Goal: Task Accomplishment & Management: Manage account settings

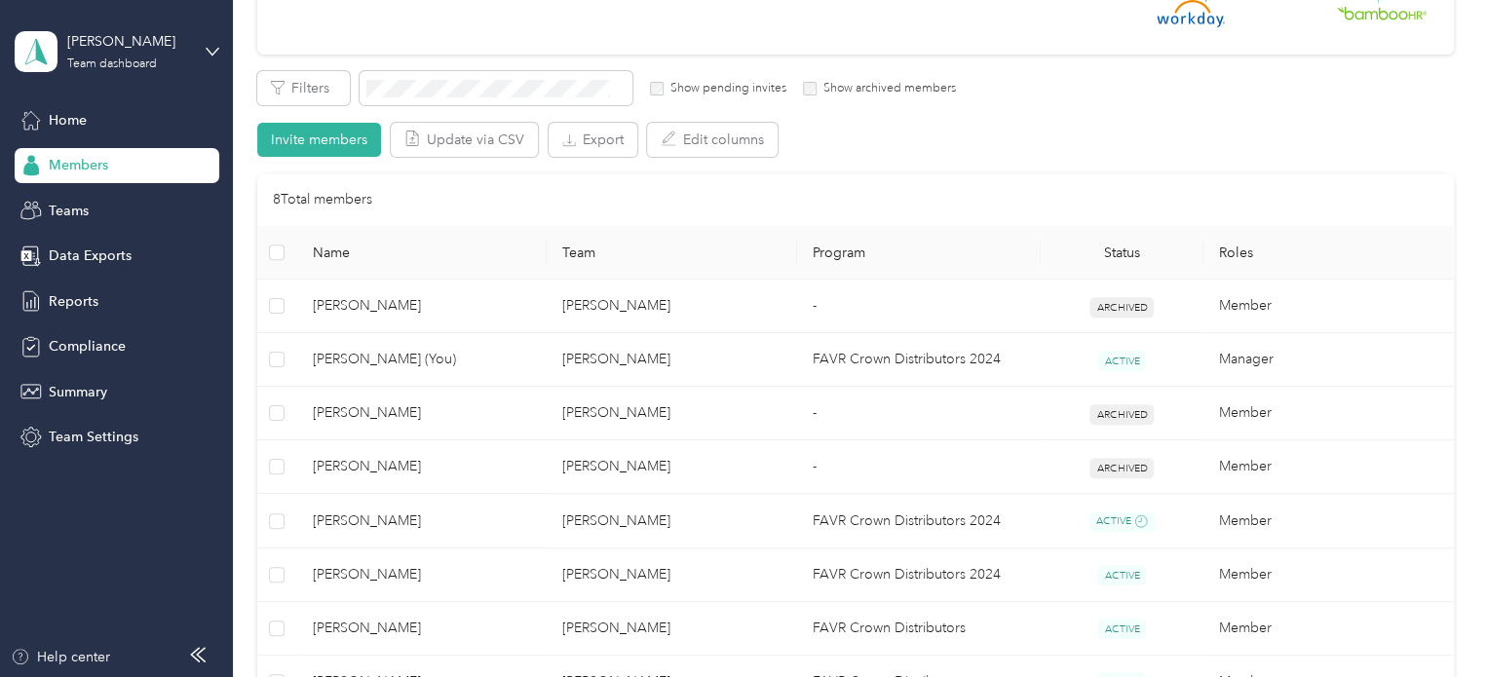
scroll to position [390, 0]
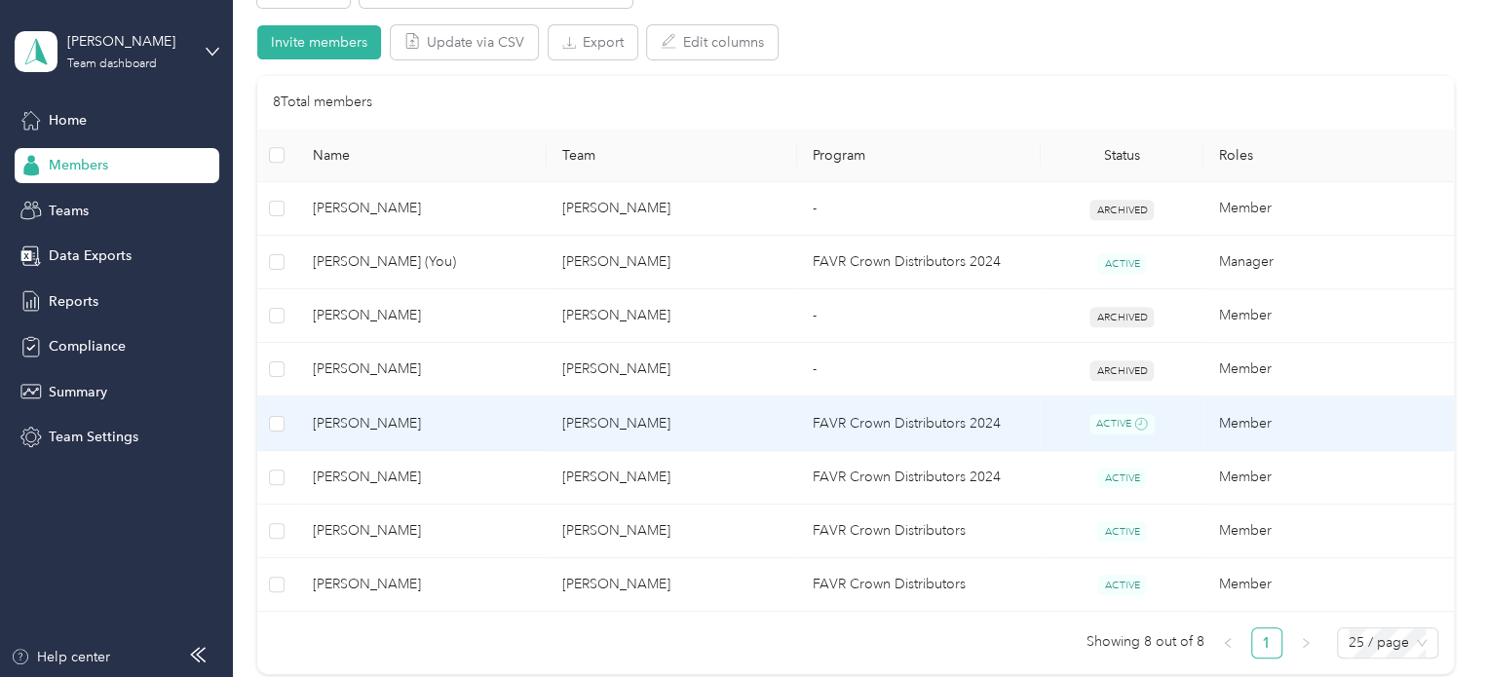
click at [592, 426] on td "[PERSON_NAME]" at bounding box center [672, 424] width 250 height 55
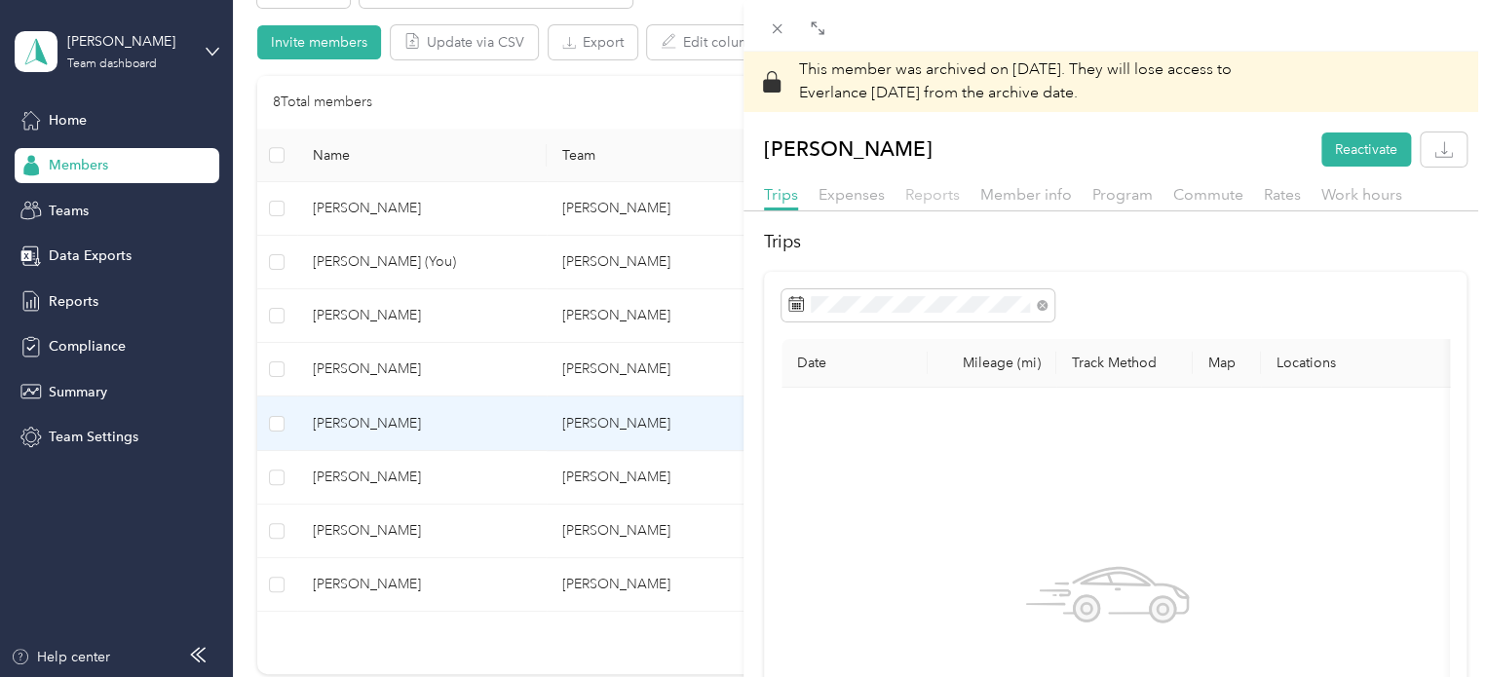
click at [943, 194] on span "Reports" at bounding box center [932, 194] width 55 height 19
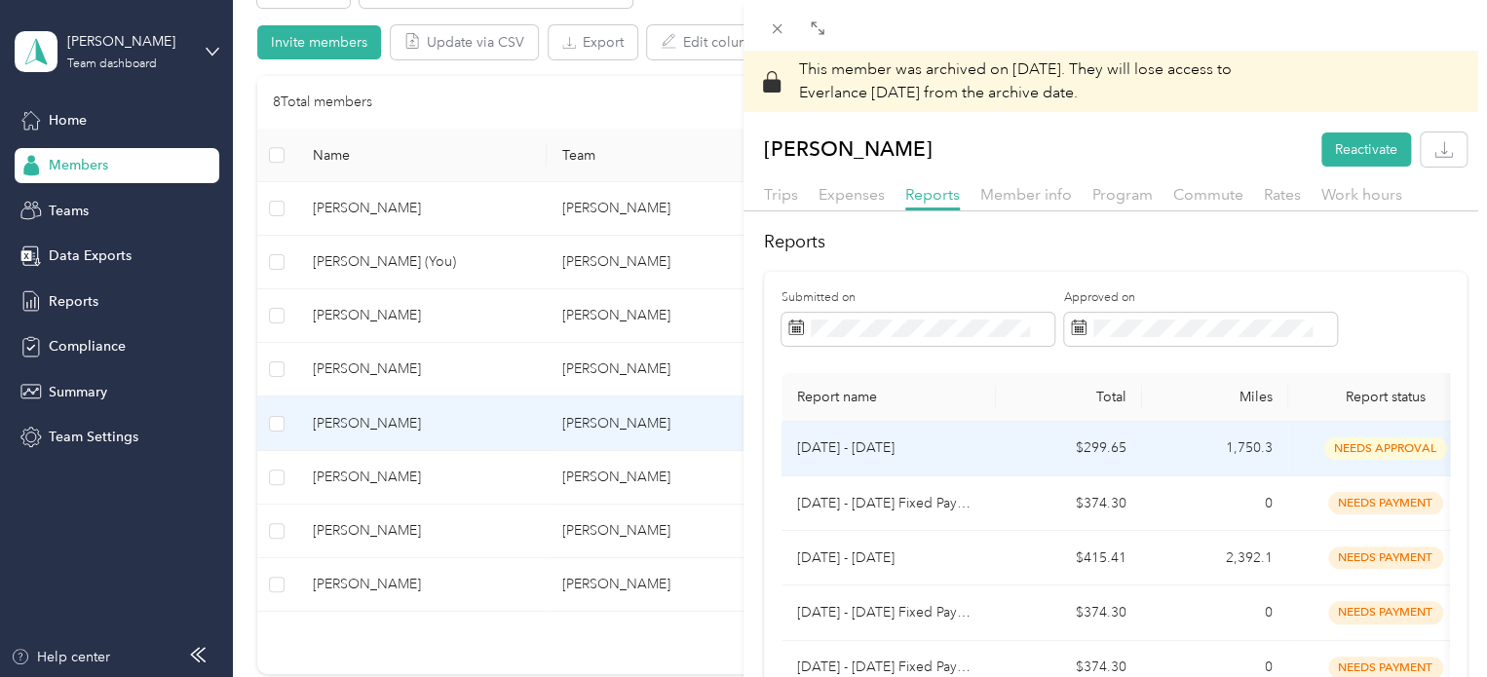
click at [1363, 445] on span "needs approval" at bounding box center [1385, 448] width 123 height 22
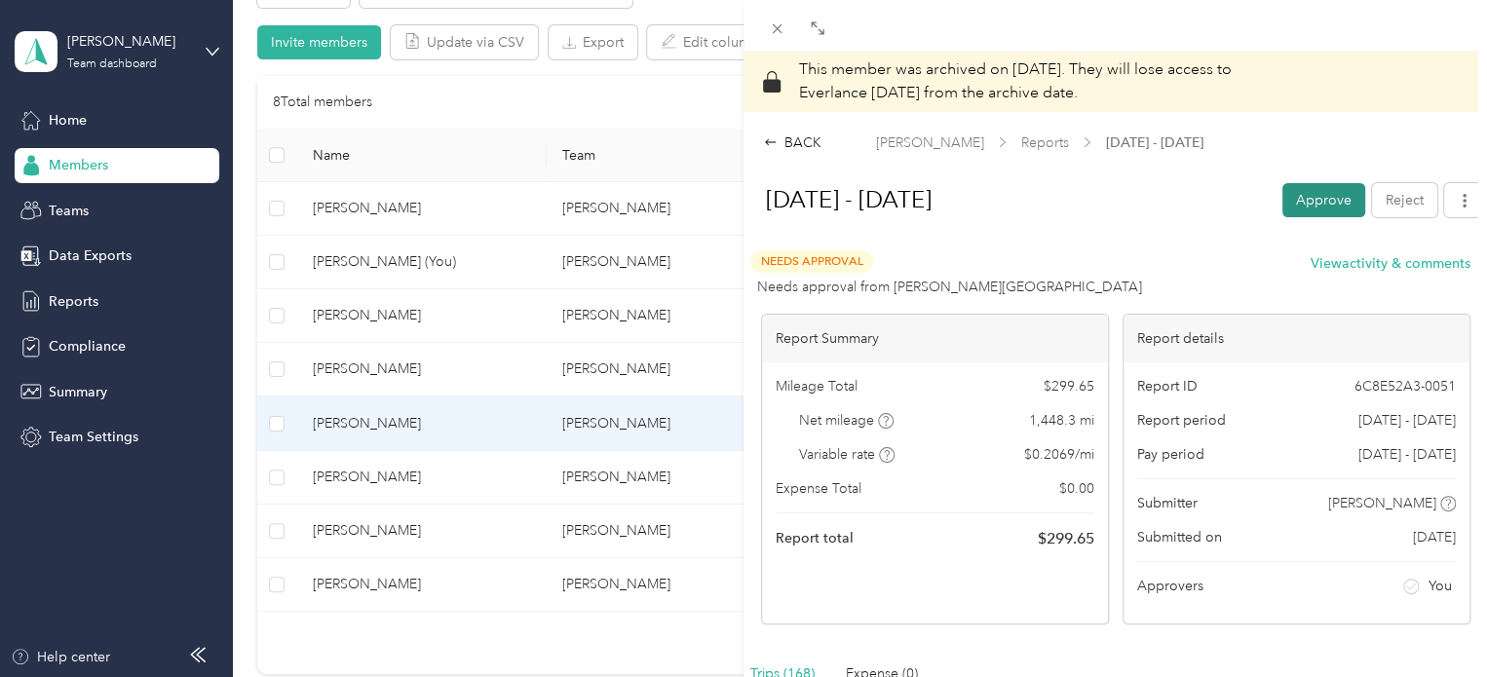
click at [1293, 206] on button "Approve" at bounding box center [1323, 200] width 83 height 34
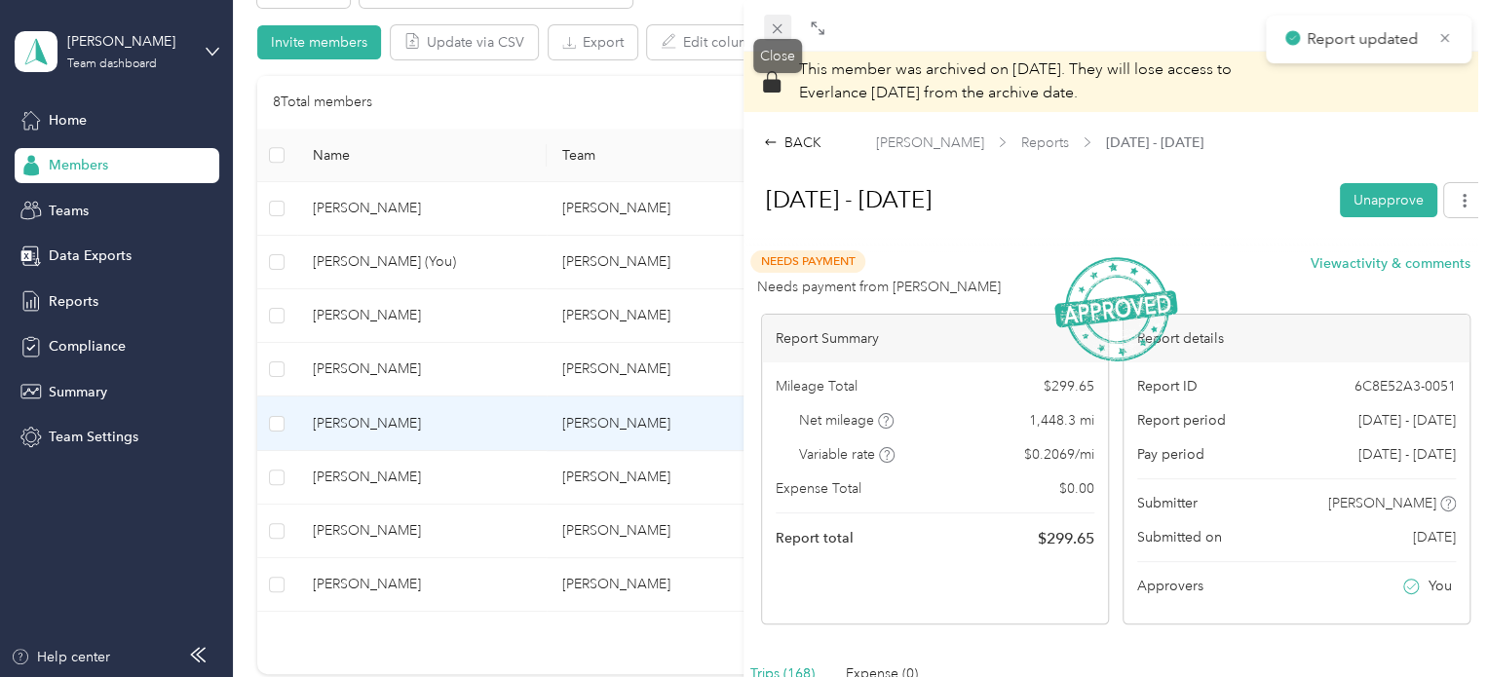
click at [771, 30] on icon at bounding box center [777, 28] width 17 height 17
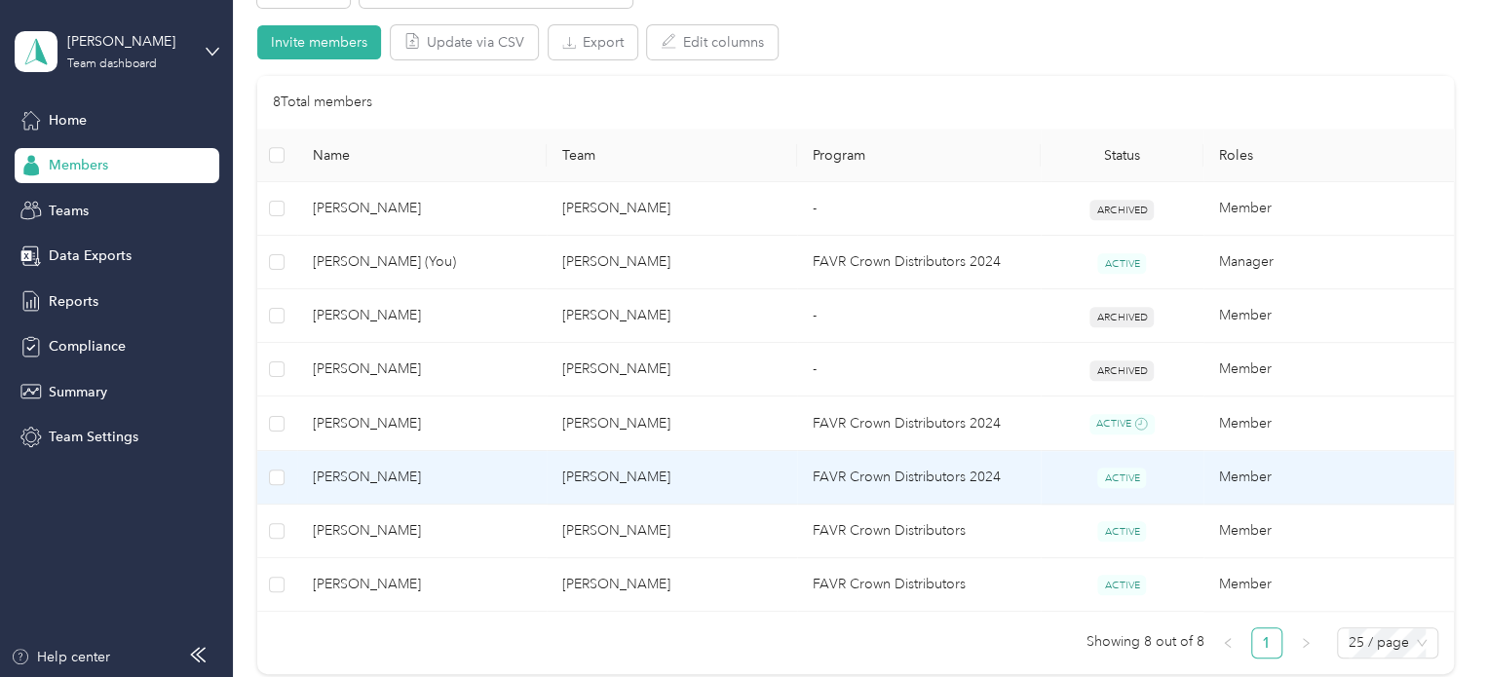
click at [589, 466] on td "[PERSON_NAME]" at bounding box center [672, 478] width 250 height 54
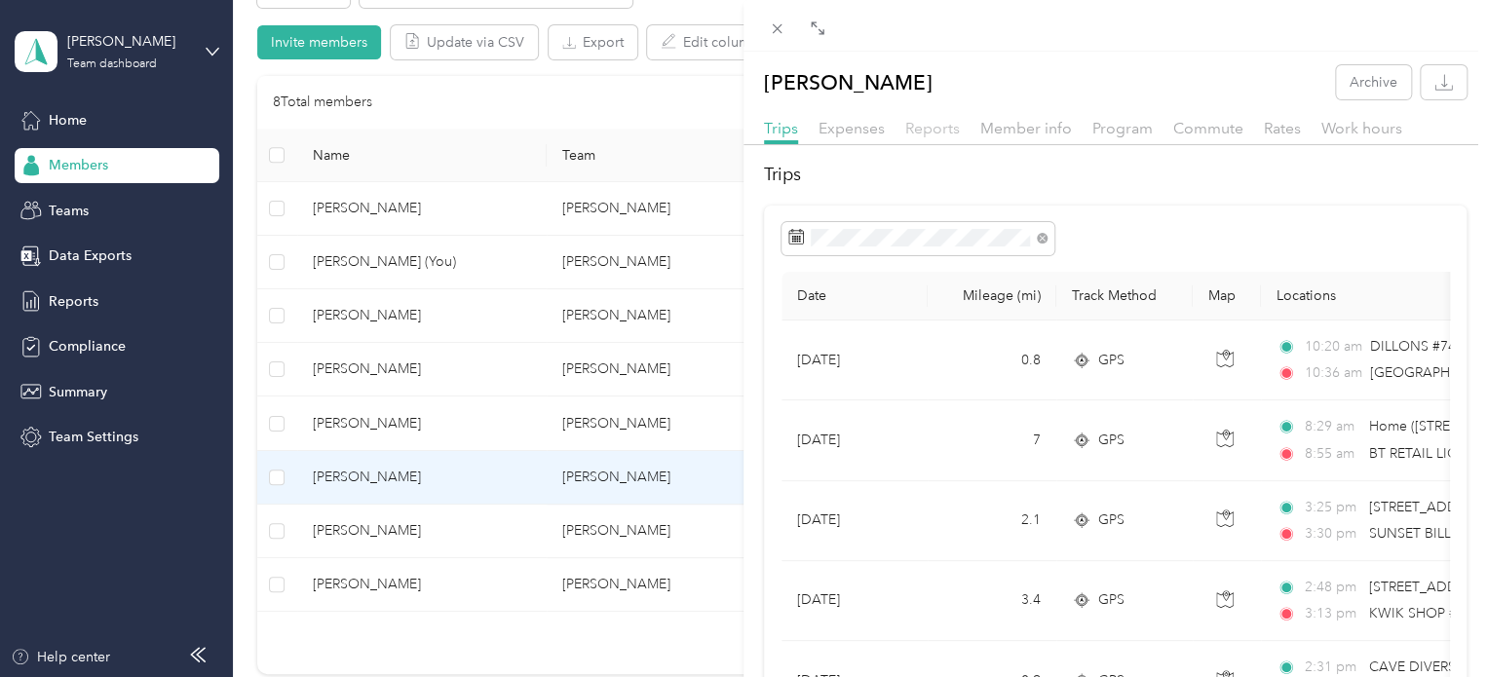
click at [928, 129] on span "Reports" at bounding box center [932, 128] width 55 height 19
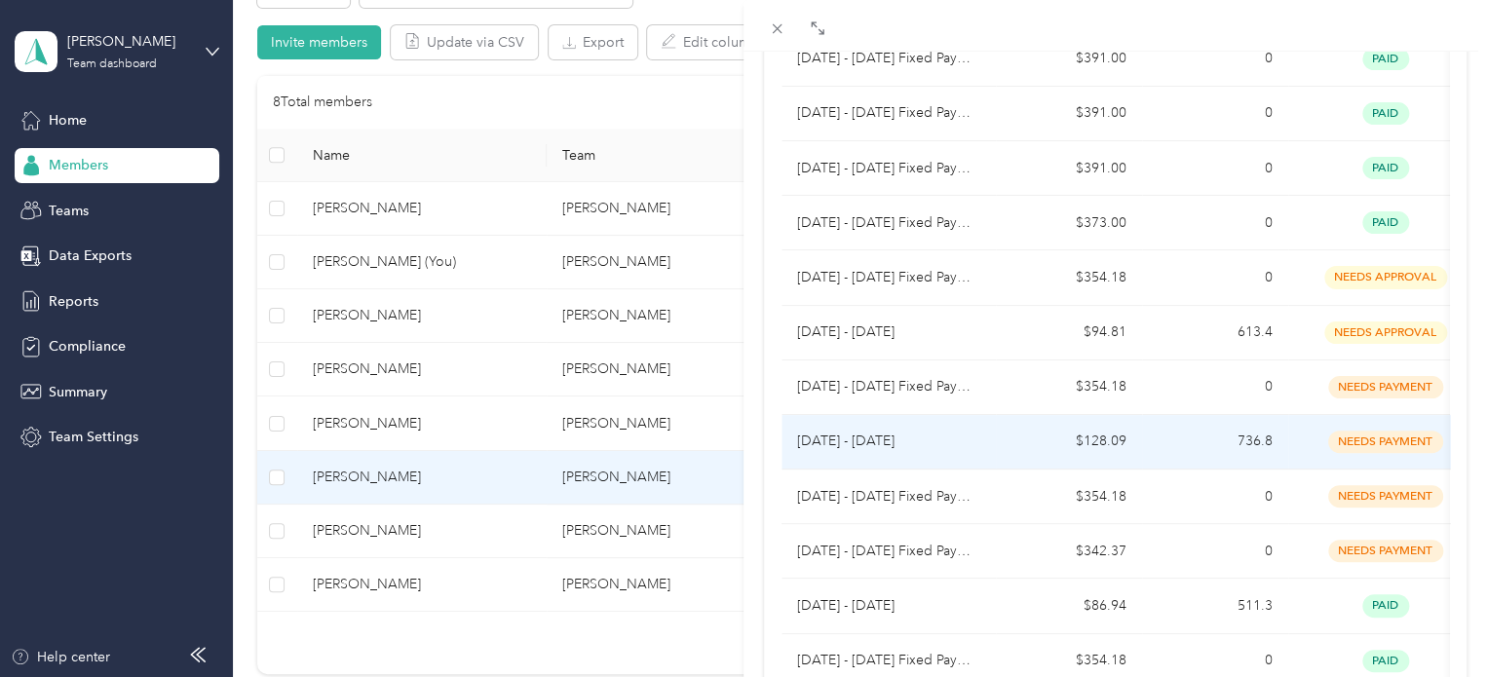
scroll to position [585, 0]
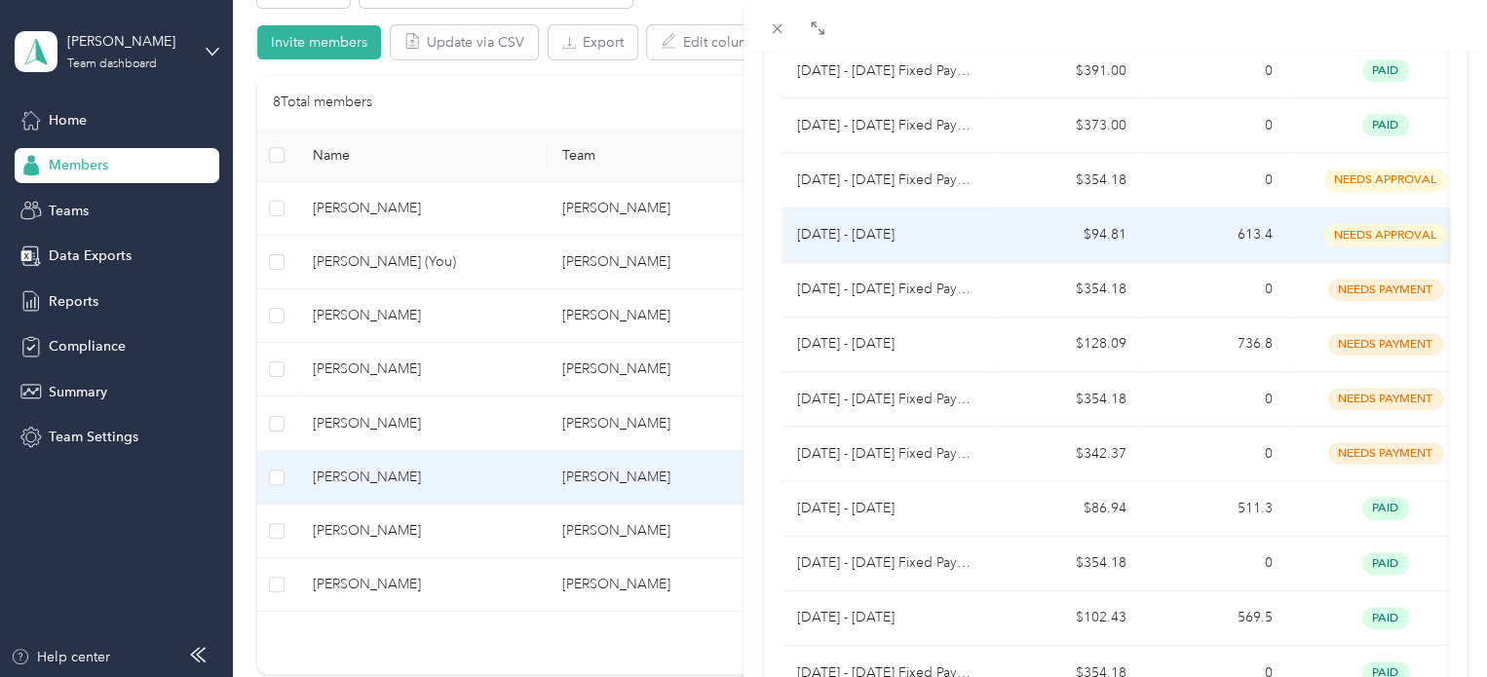
click at [1378, 240] on span "needs approval" at bounding box center [1385, 235] width 123 height 22
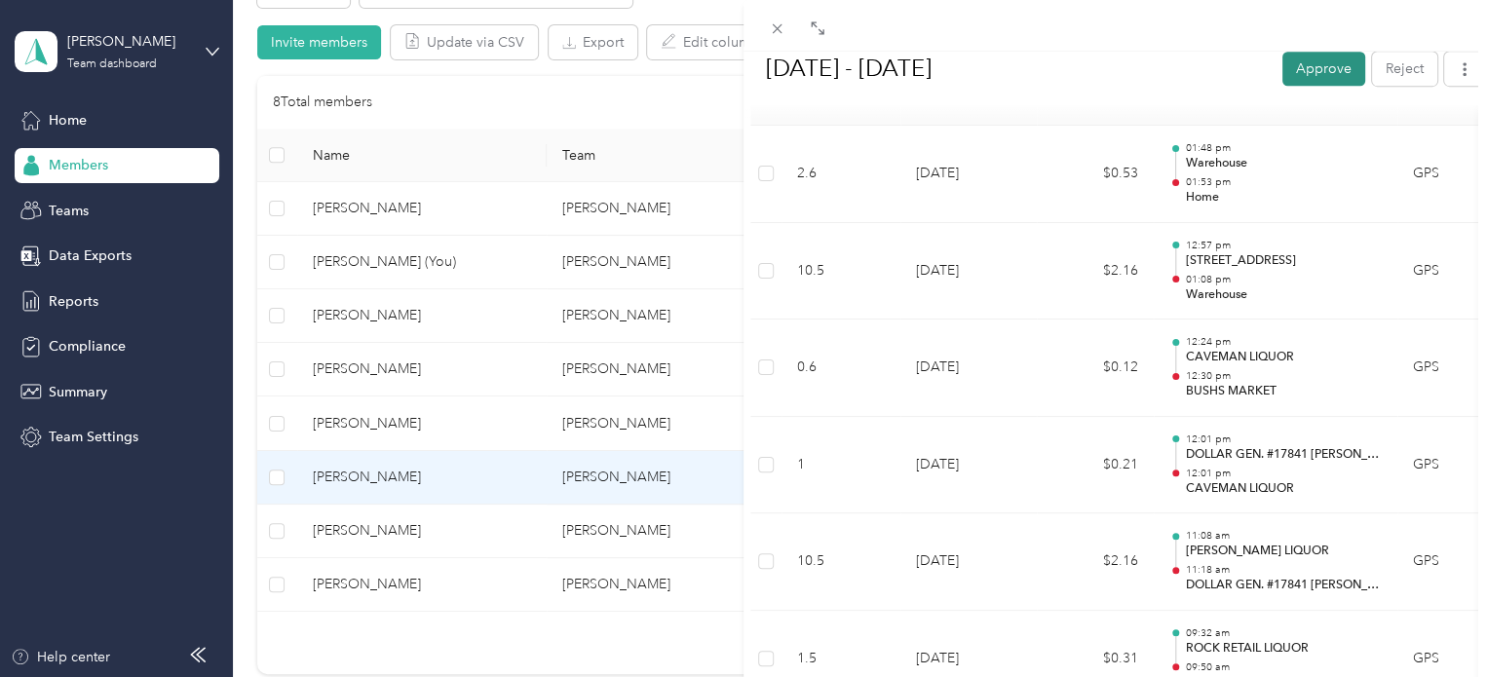
click at [1306, 73] on button "Approve" at bounding box center [1323, 69] width 83 height 34
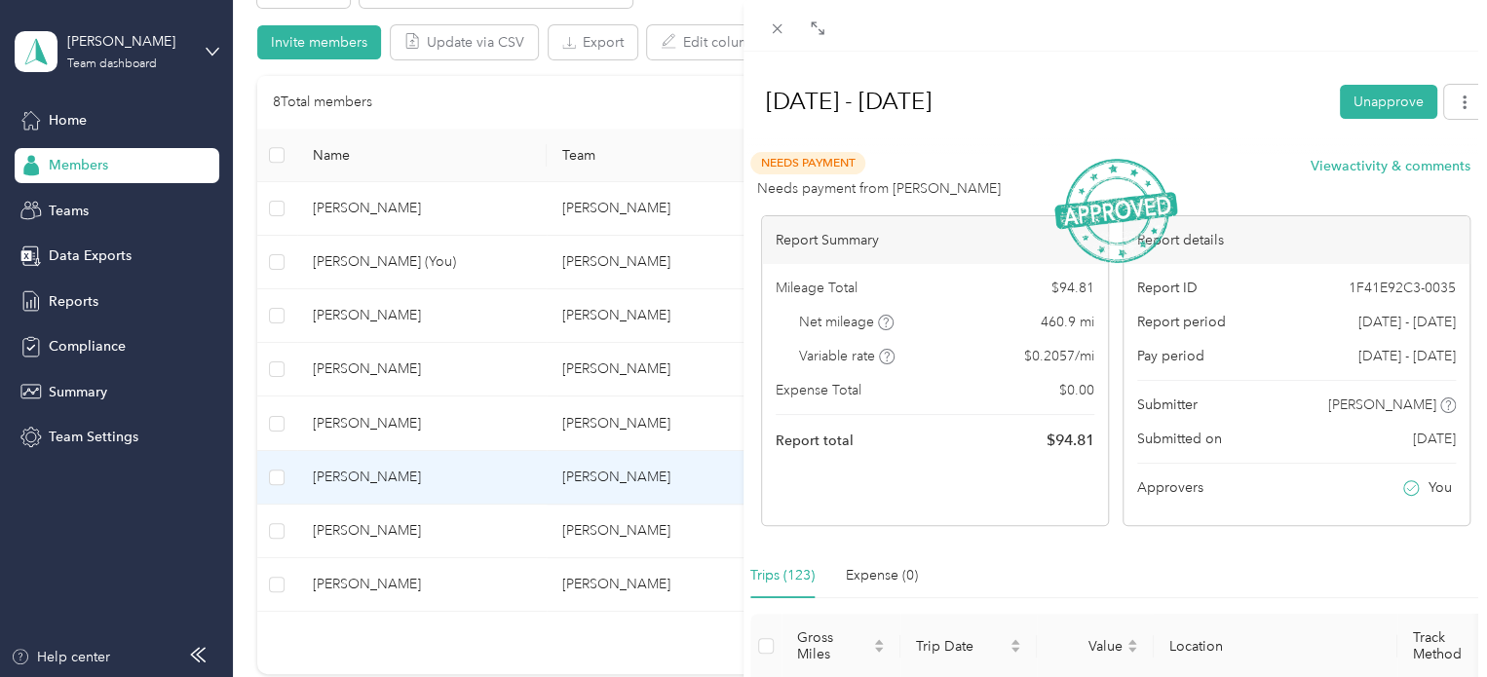
scroll to position [0, 0]
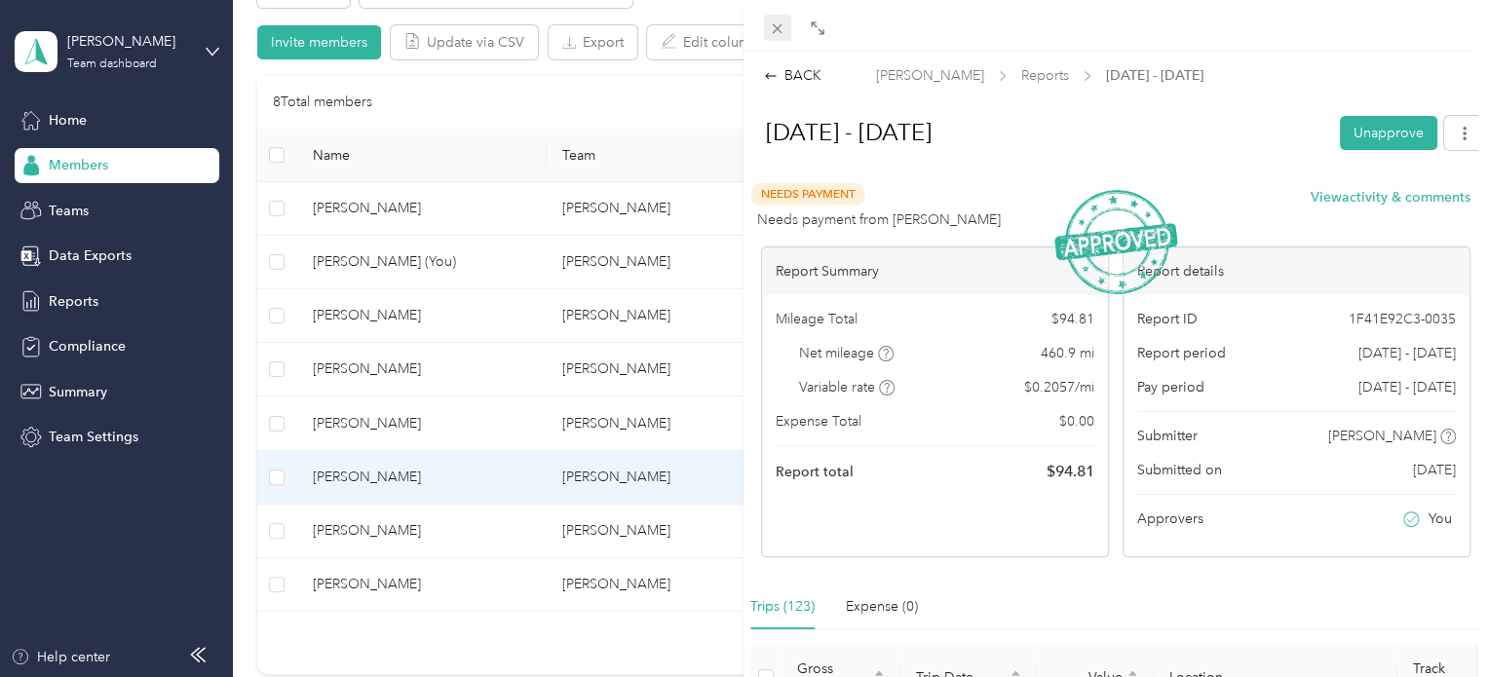
click at [775, 24] on icon at bounding box center [777, 28] width 17 height 17
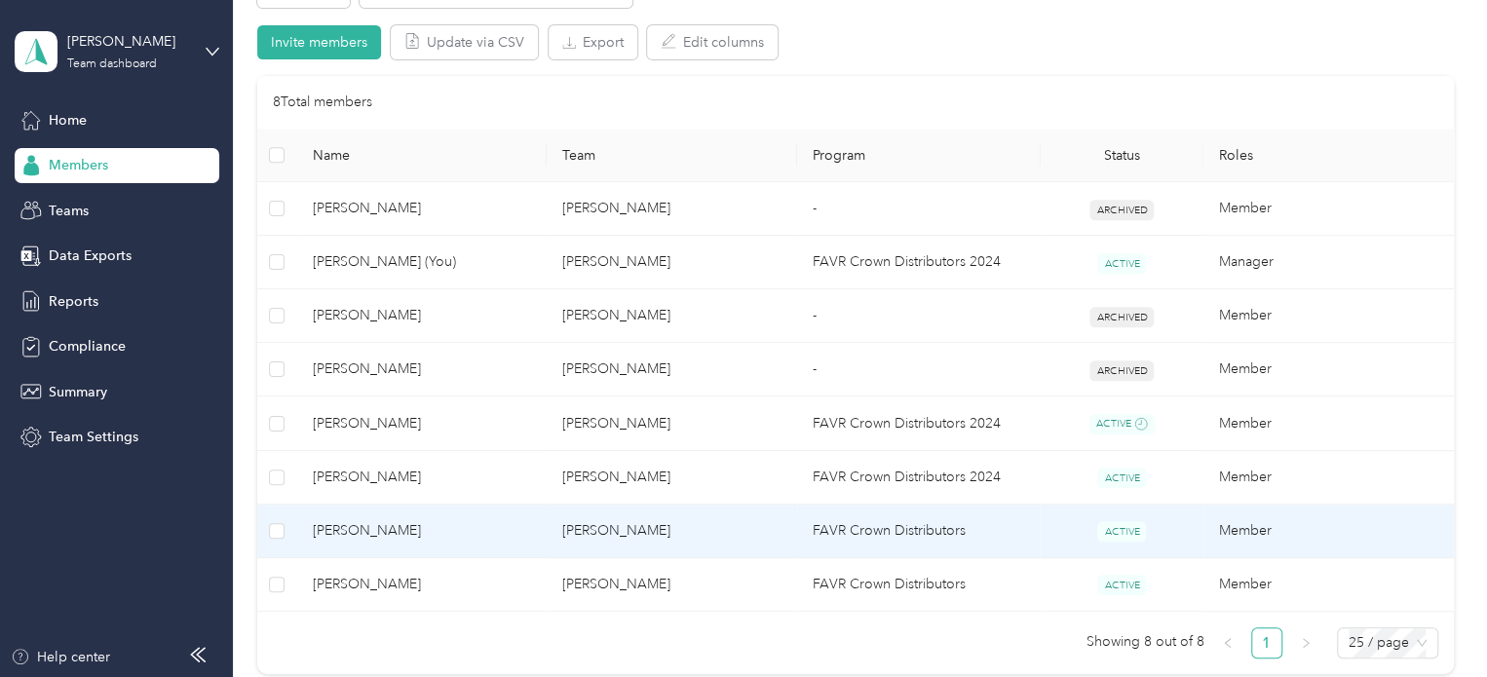
click at [832, 534] on td "FAVR Crown Distributors" at bounding box center [919, 532] width 244 height 54
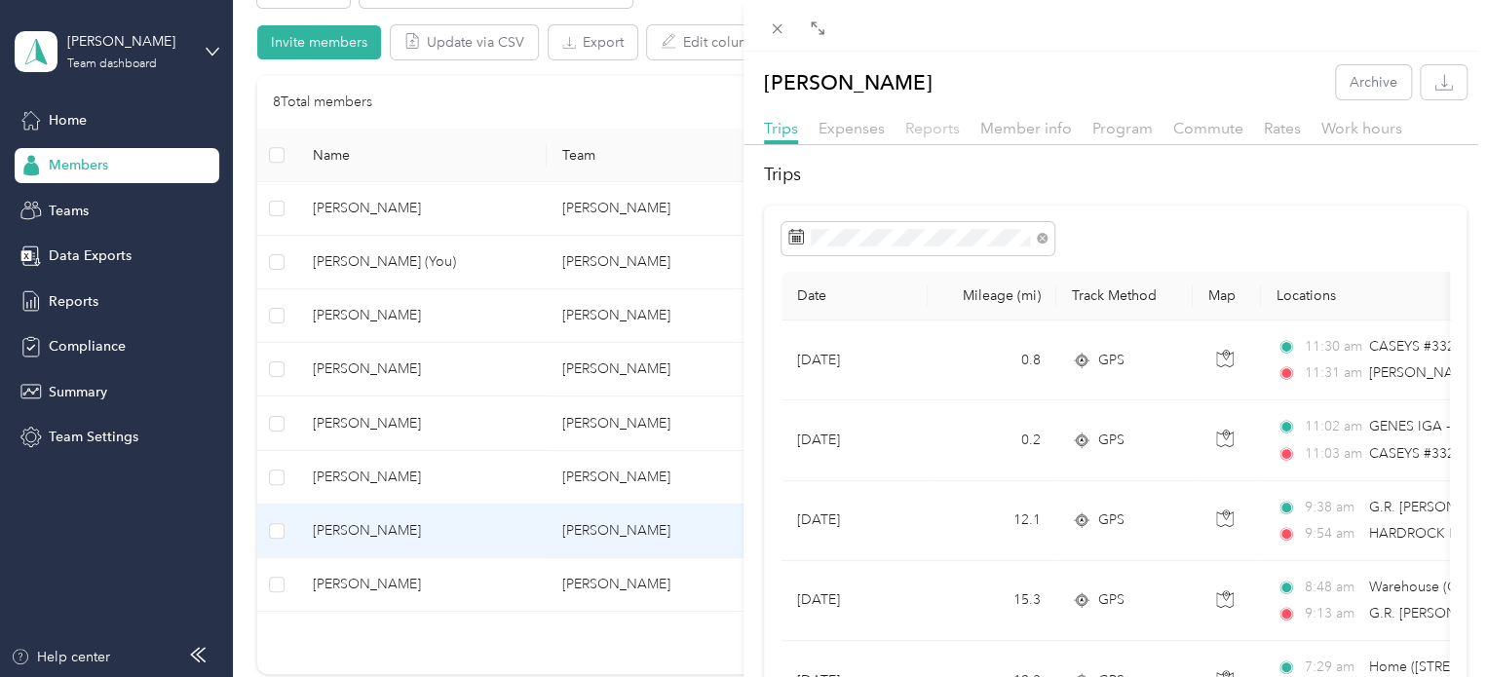
click at [935, 133] on span "Reports" at bounding box center [932, 128] width 55 height 19
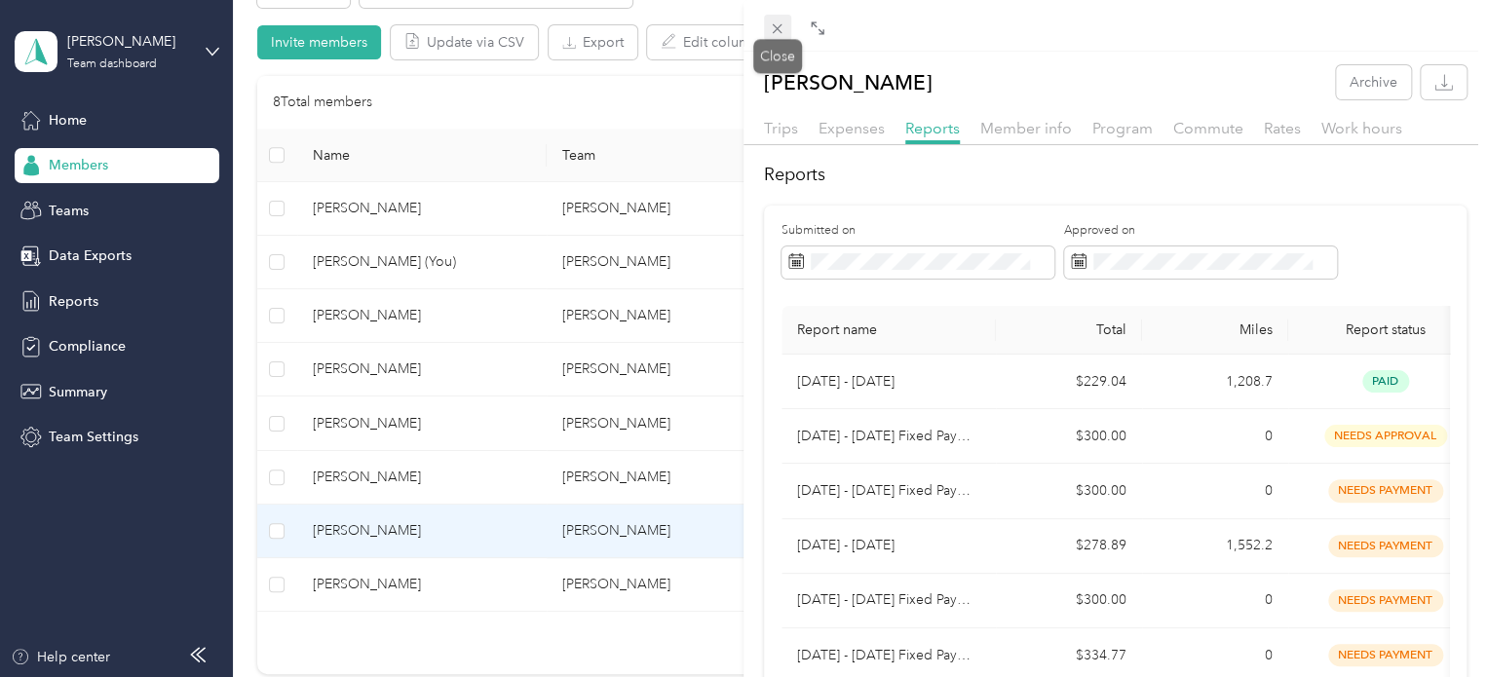
click at [776, 26] on icon at bounding box center [778, 29] width 10 height 10
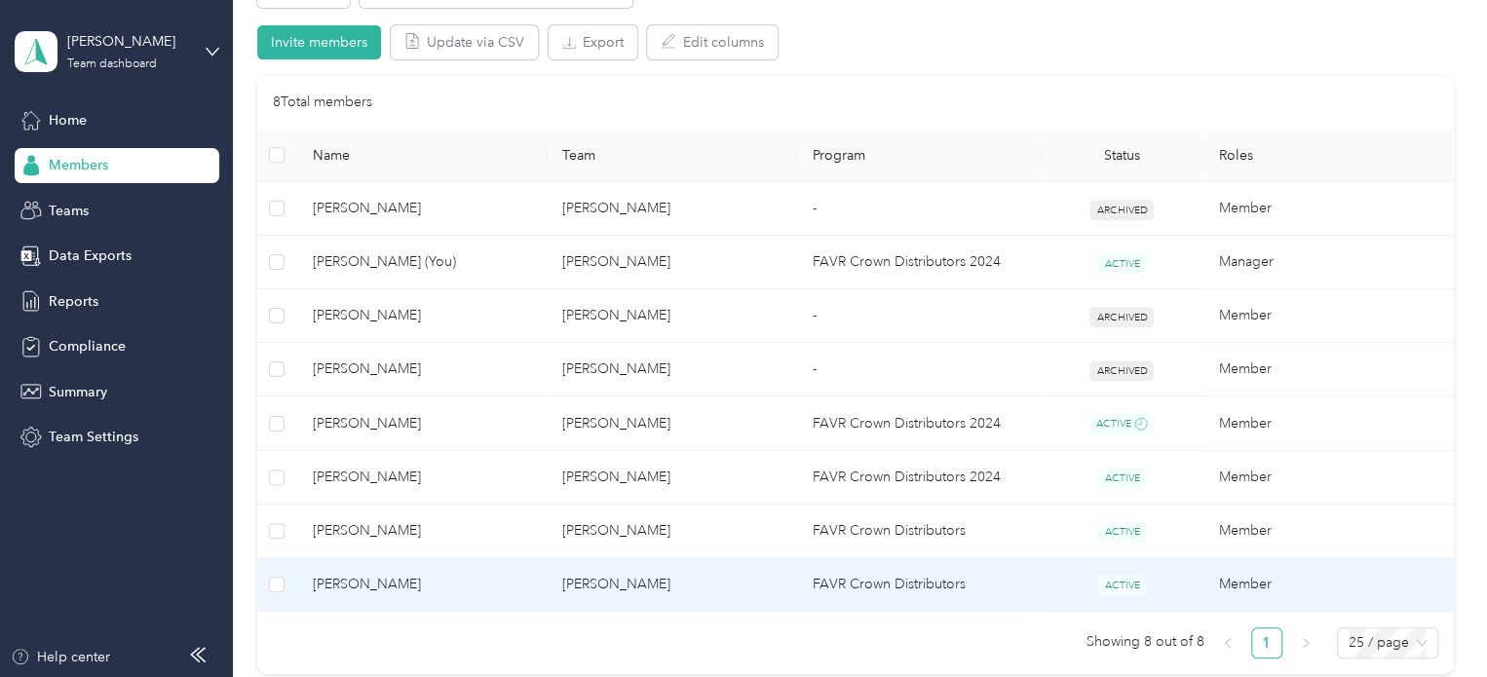
click at [864, 581] on td "FAVR Crown Distributors" at bounding box center [919, 585] width 244 height 54
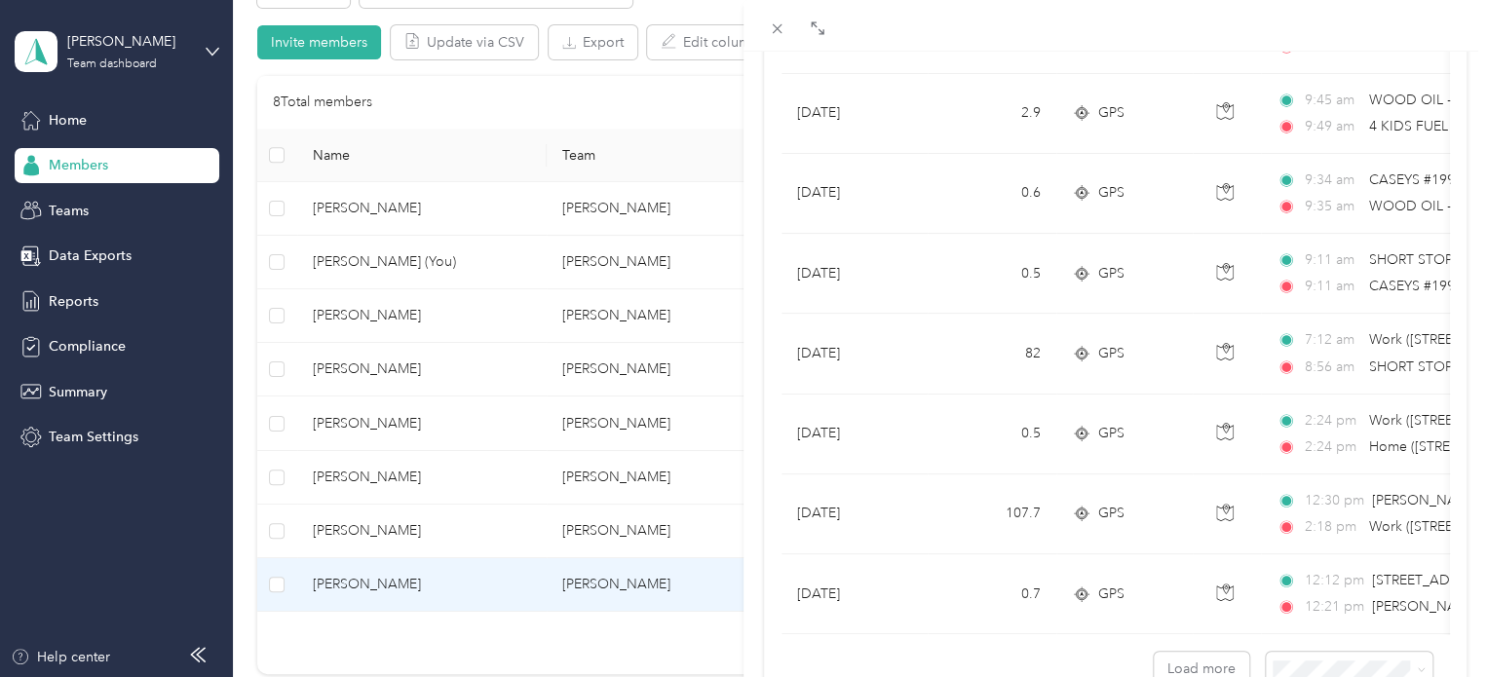
scroll to position [1807, 0]
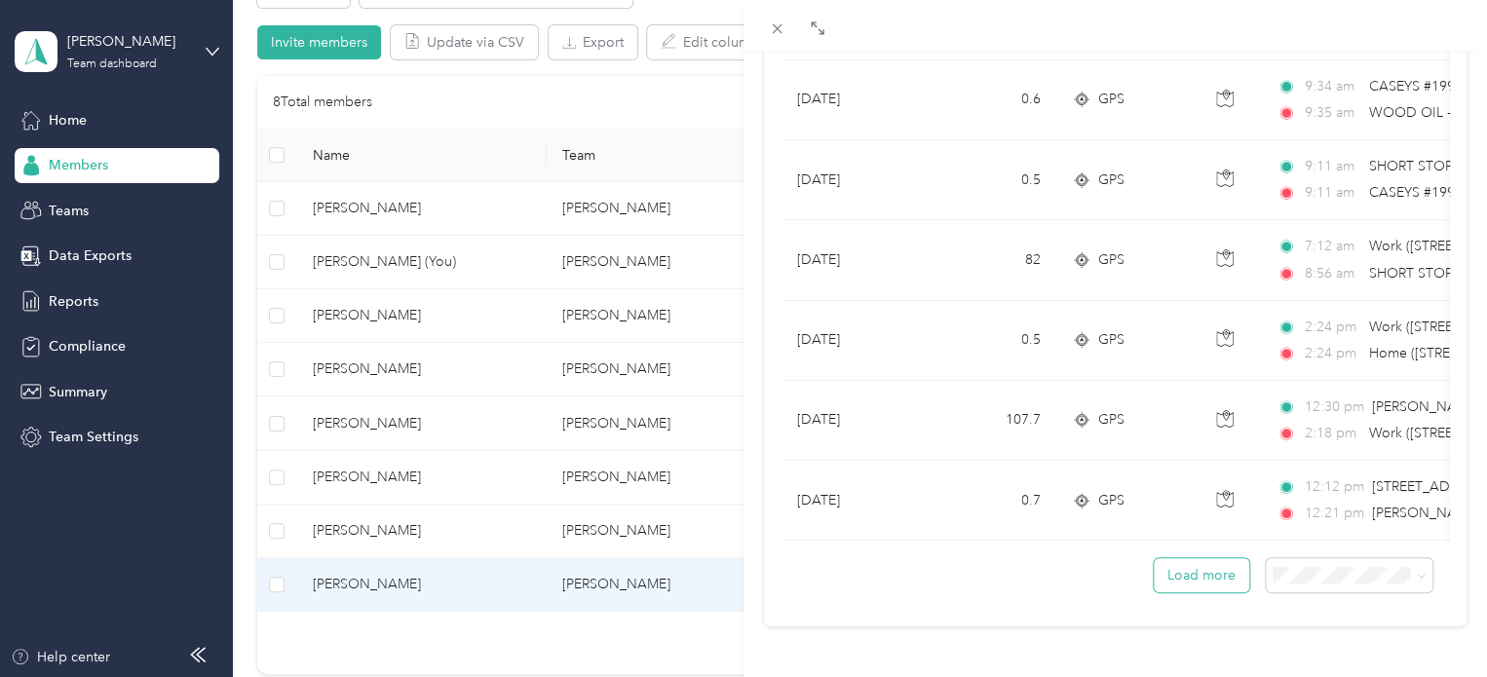
click at [1173, 559] on button "Load more" at bounding box center [1201, 575] width 95 height 34
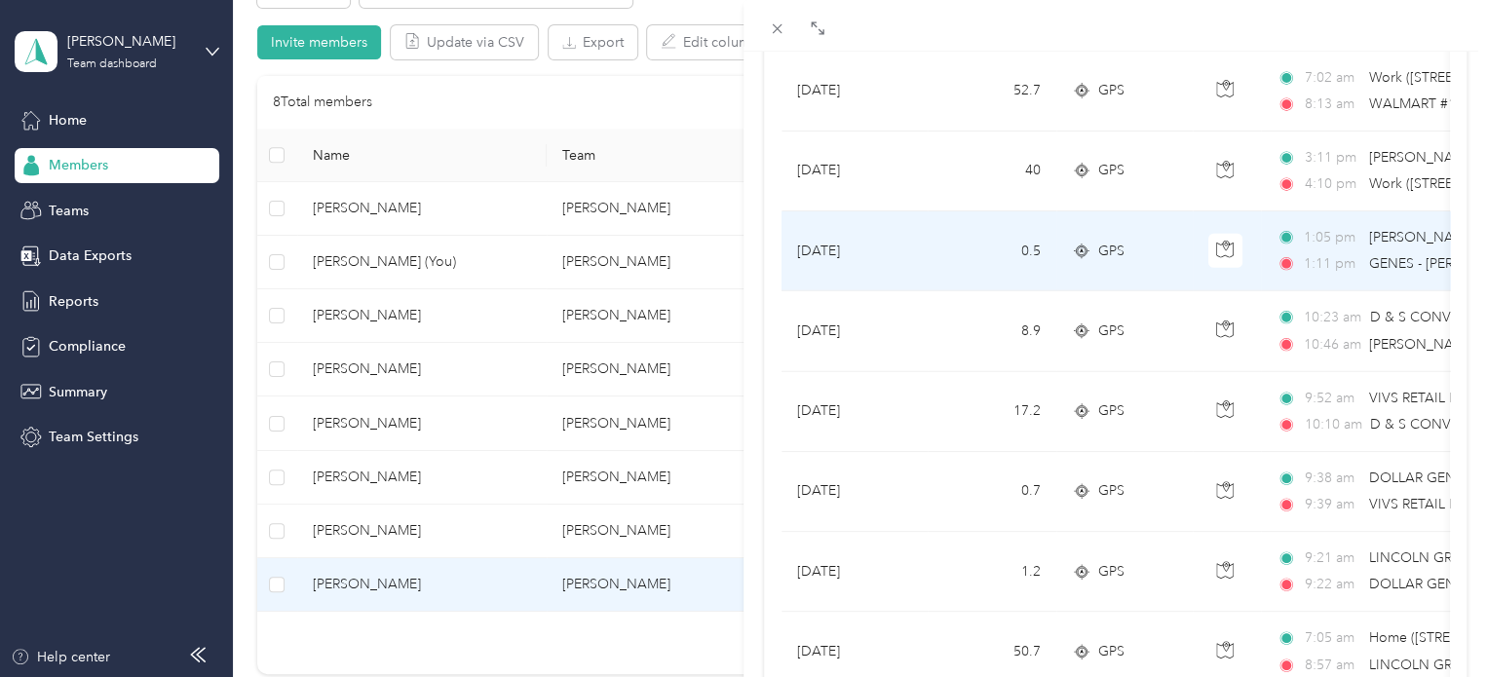
scroll to position [2344, 0]
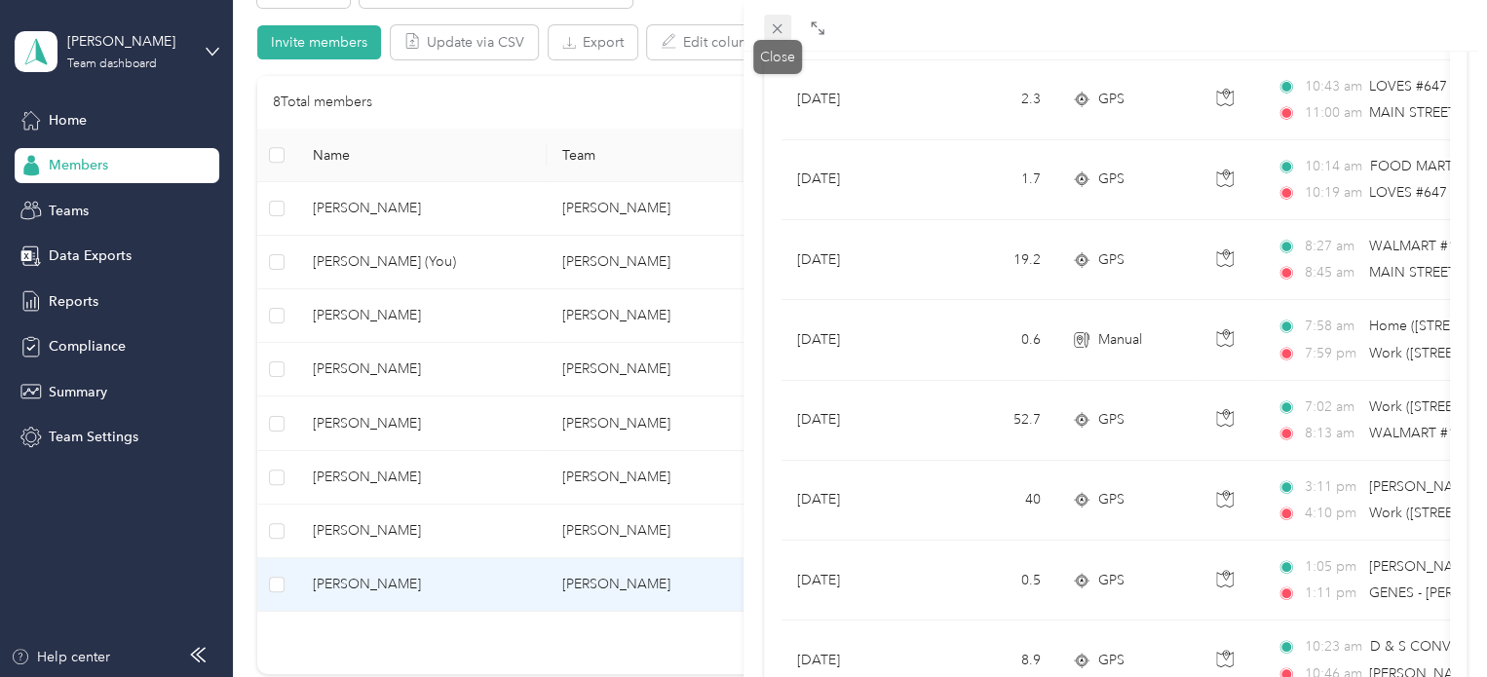
click at [772, 28] on icon at bounding box center [777, 28] width 17 height 17
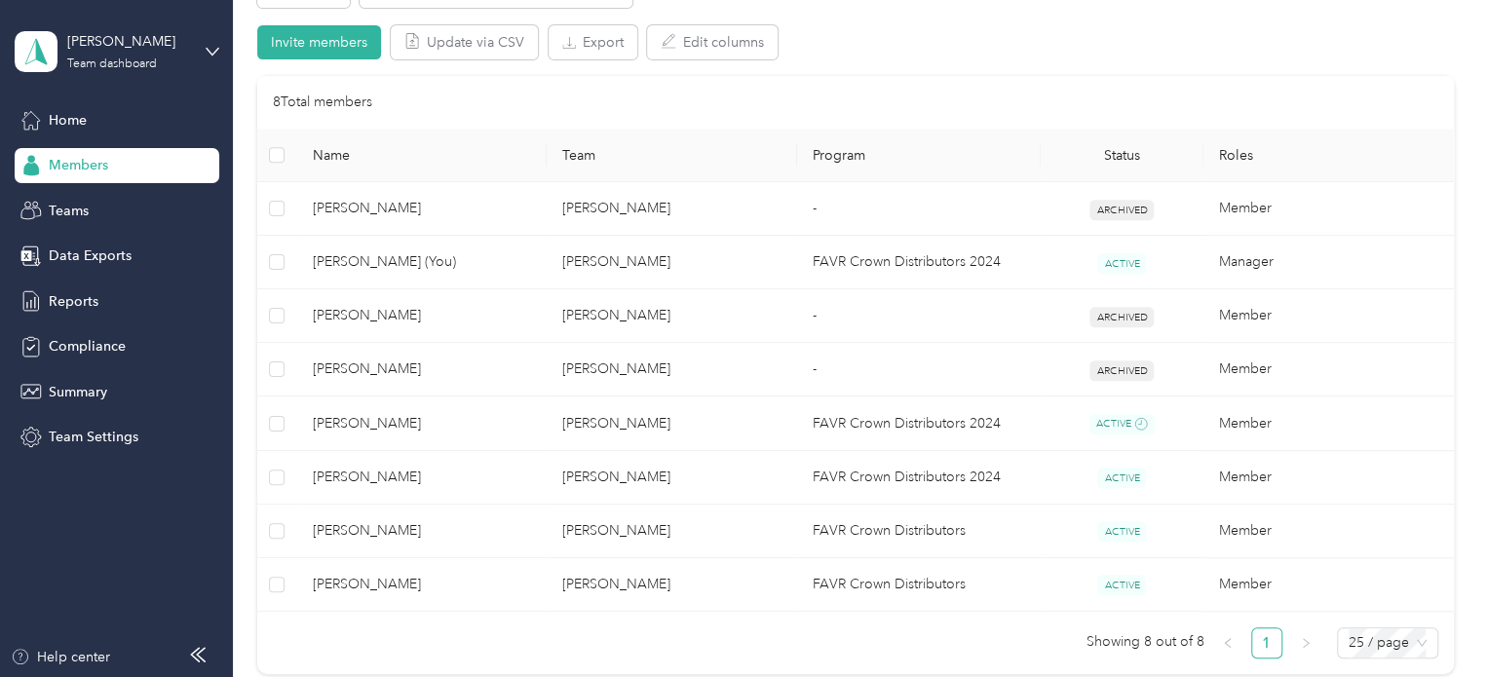
scroll to position [304, 0]
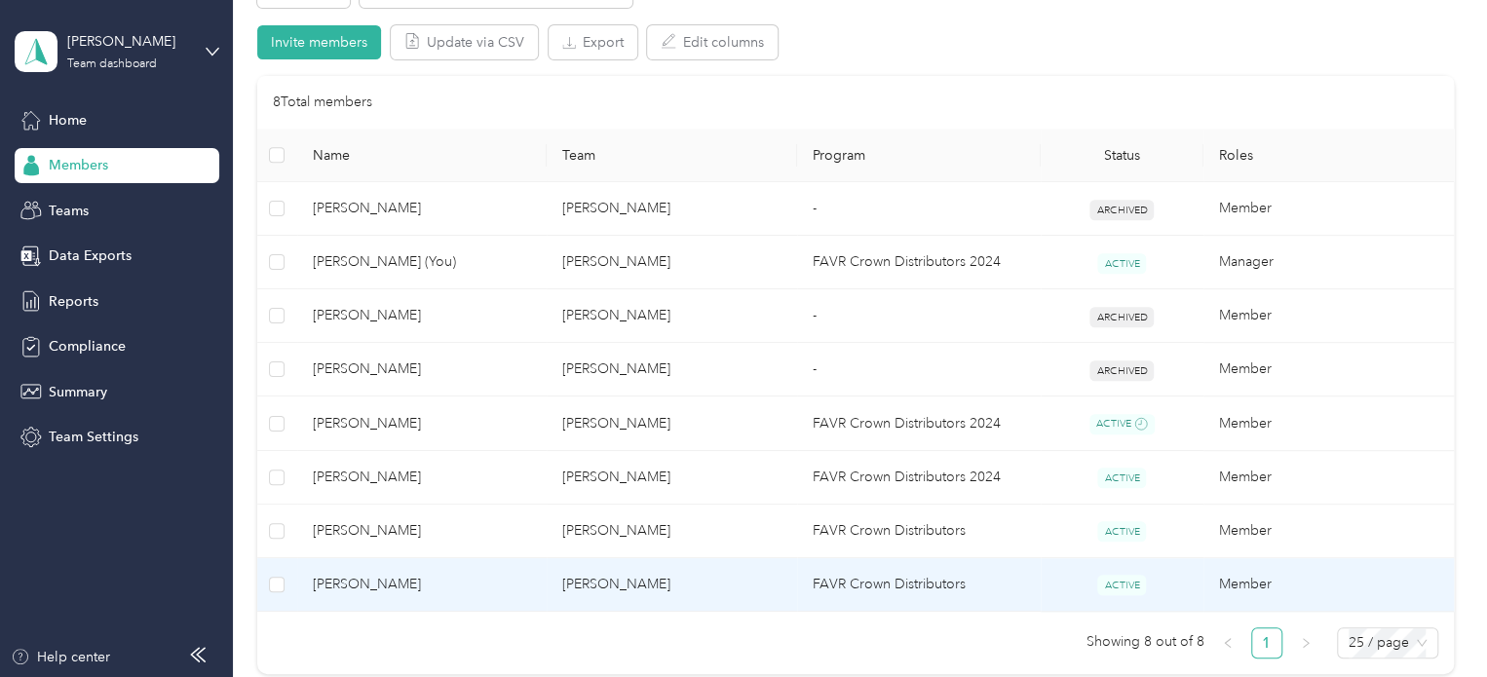
click at [857, 594] on td "FAVR Crown Distributors" at bounding box center [919, 585] width 244 height 54
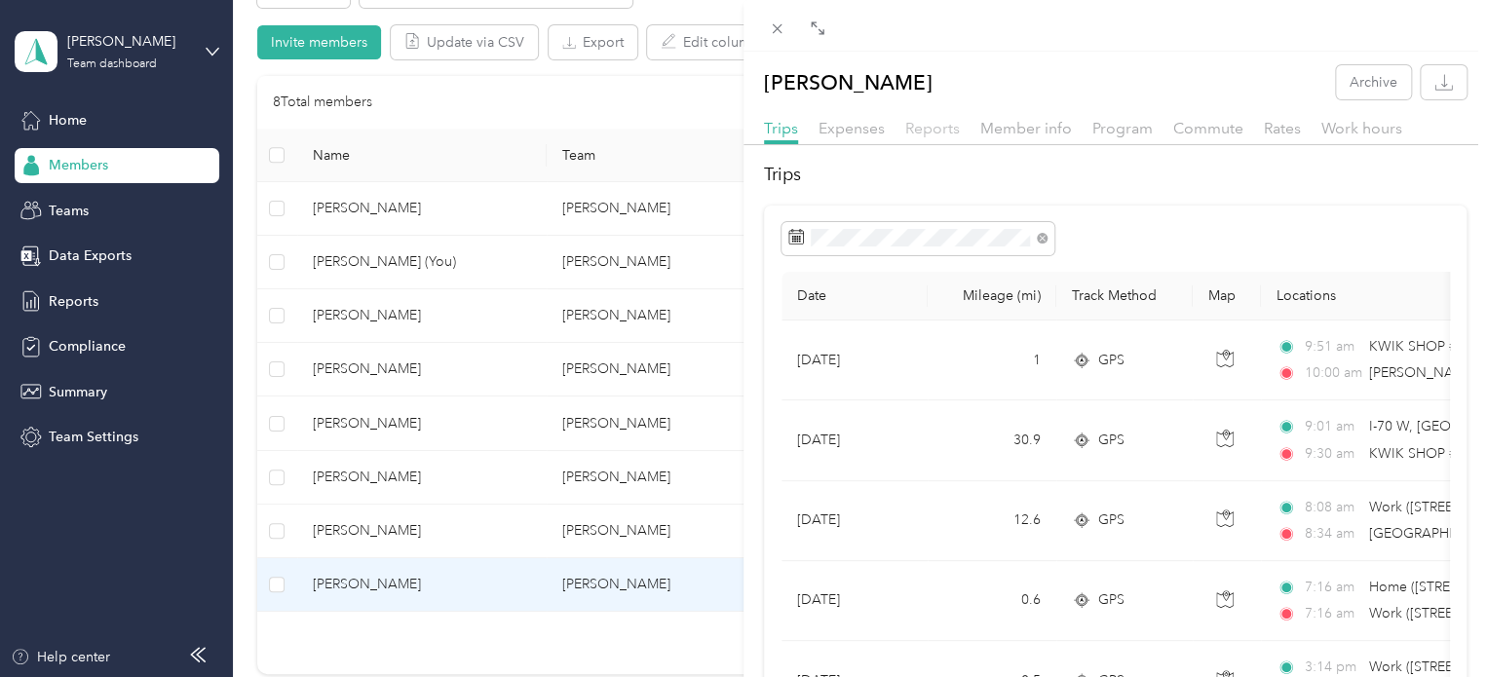
click at [932, 132] on span "Reports" at bounding box center [932, 128] width 55 height 19
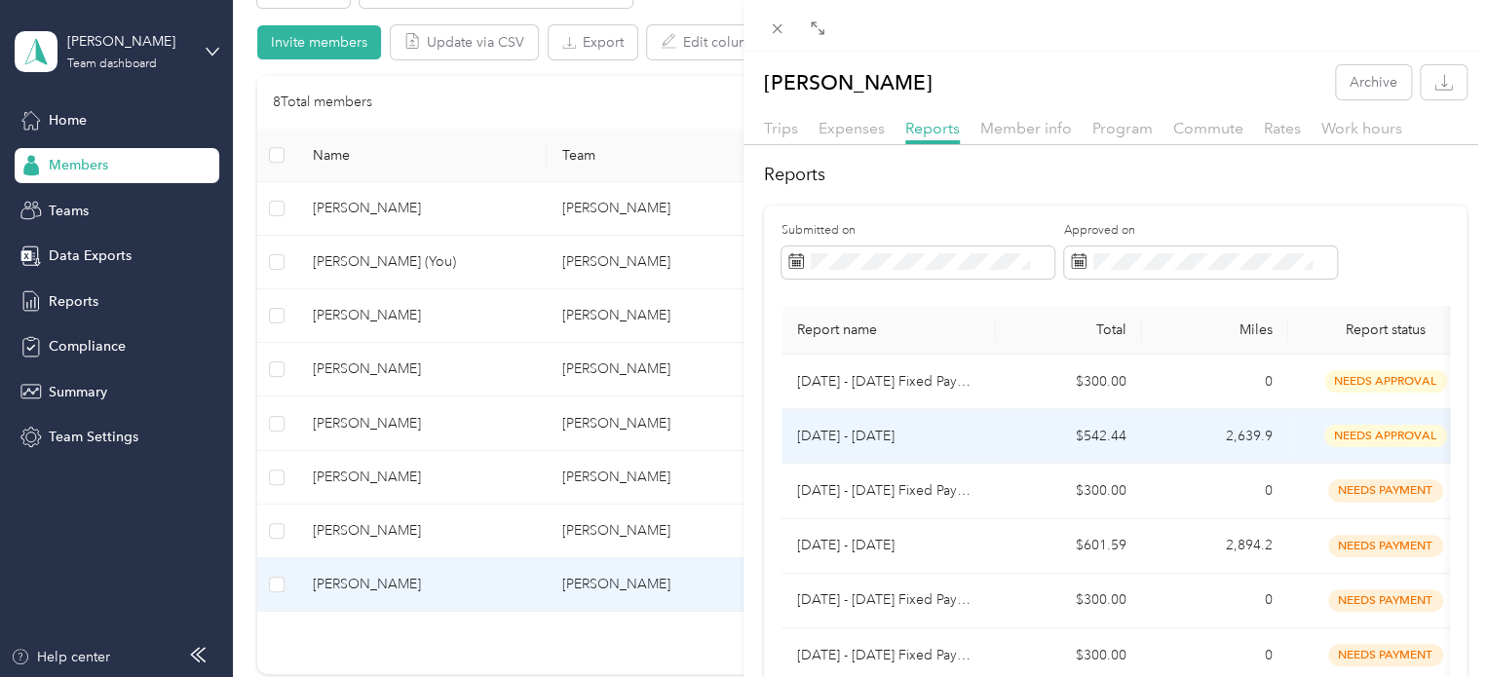
click at [1376, 442] on span "needs approval" at bounding box center [1385, 436] width 123 height 22
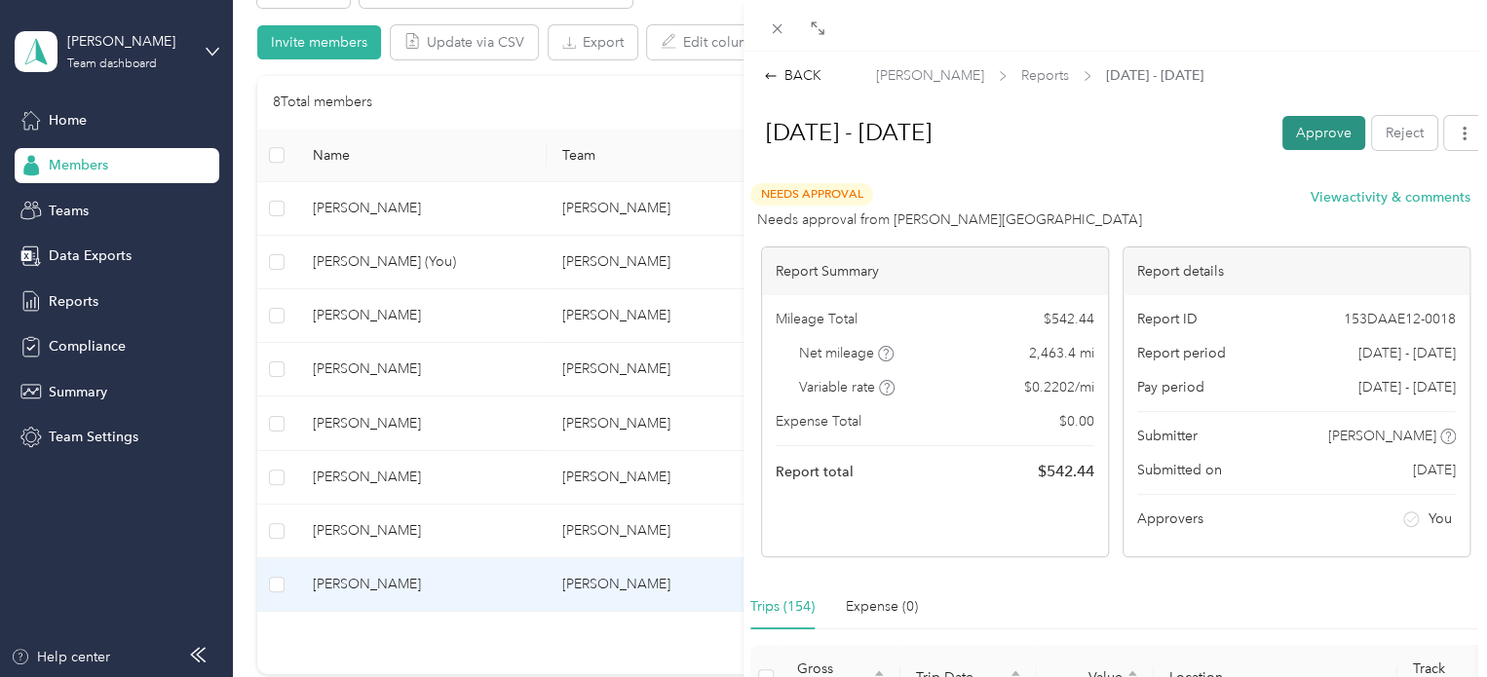
click at [1292, 141] on button "Approve" at bounding box center [1323, 133] width 83 height 34
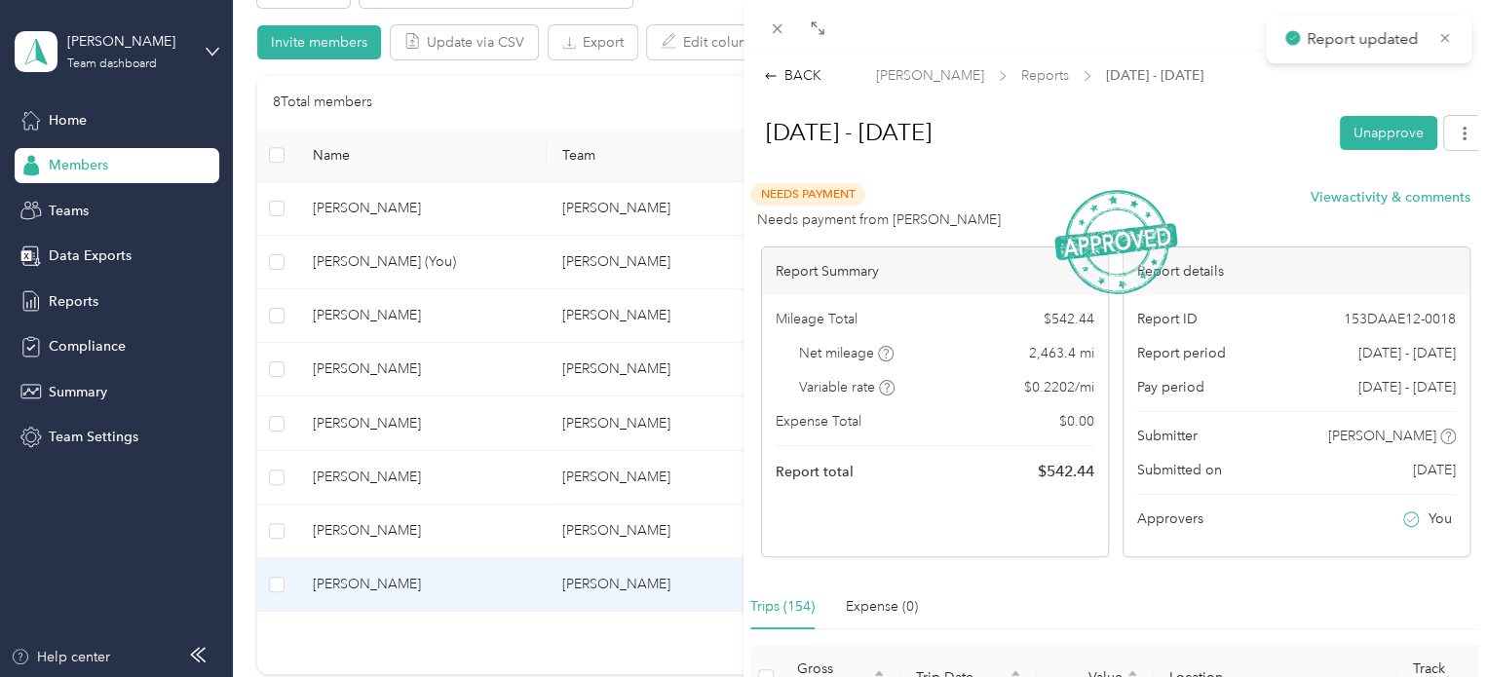
click at [782, 36] on icon at bounding box center [777, 28] width 17 height 17
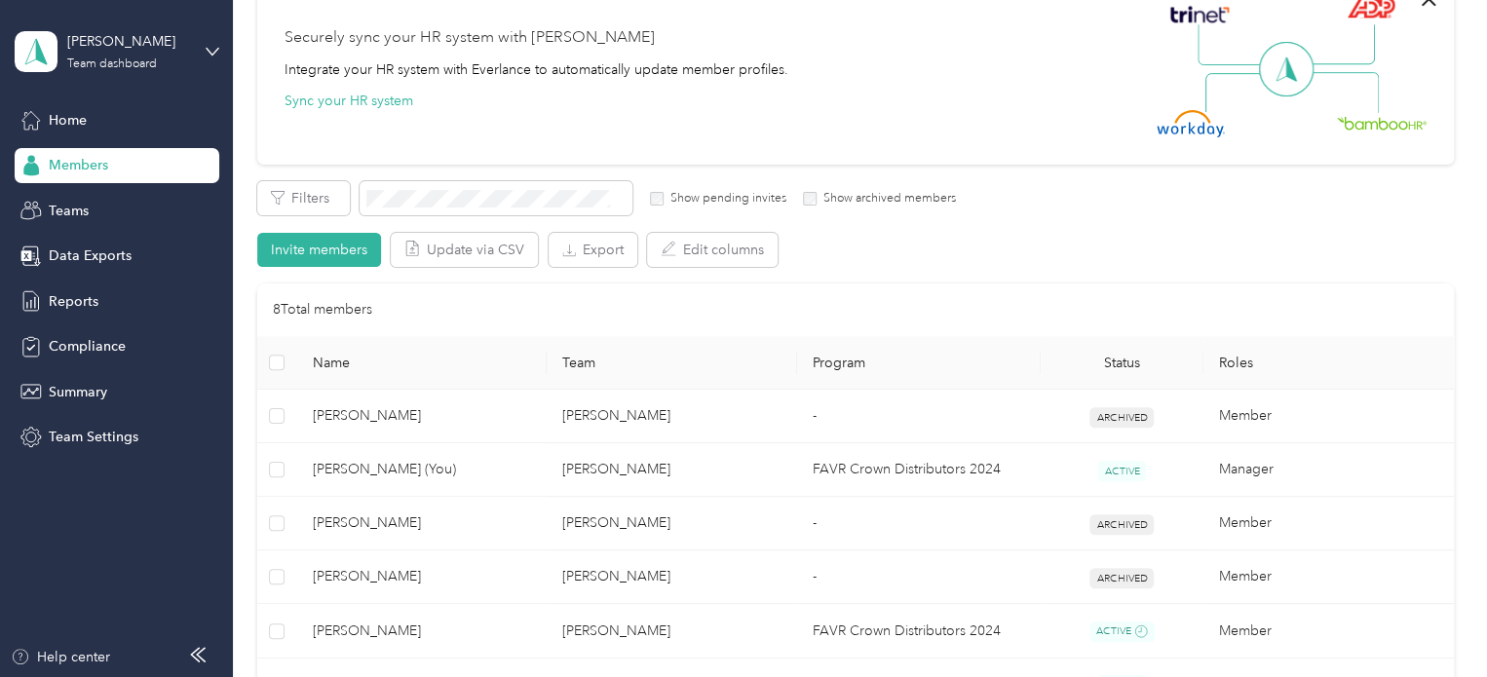
scroll to position [585, 0]
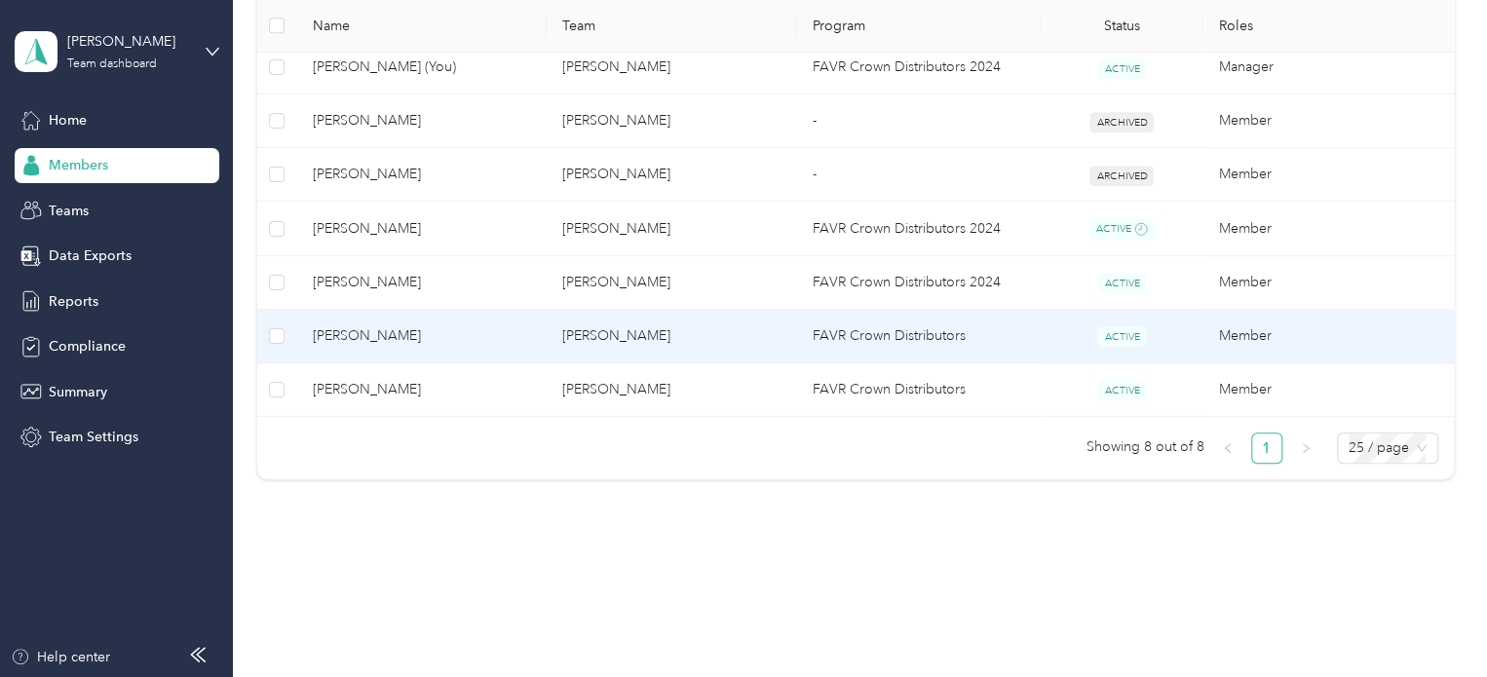
click at [842, 340] on td "FAVR Crown Distributors" at bounding box center [919, 337] width 244 height 54
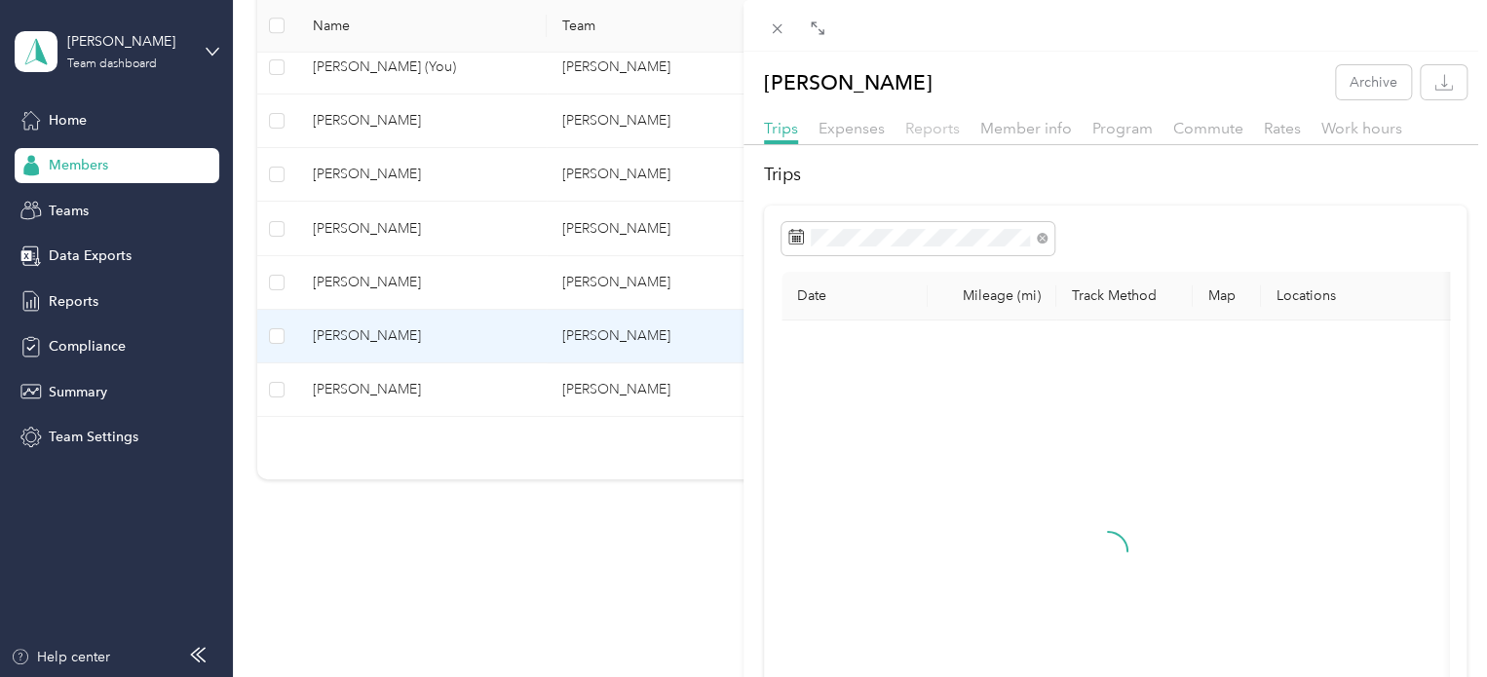
click at [924, 132] on span "Reports" at bounding box center [932, 128] width 55 height 19
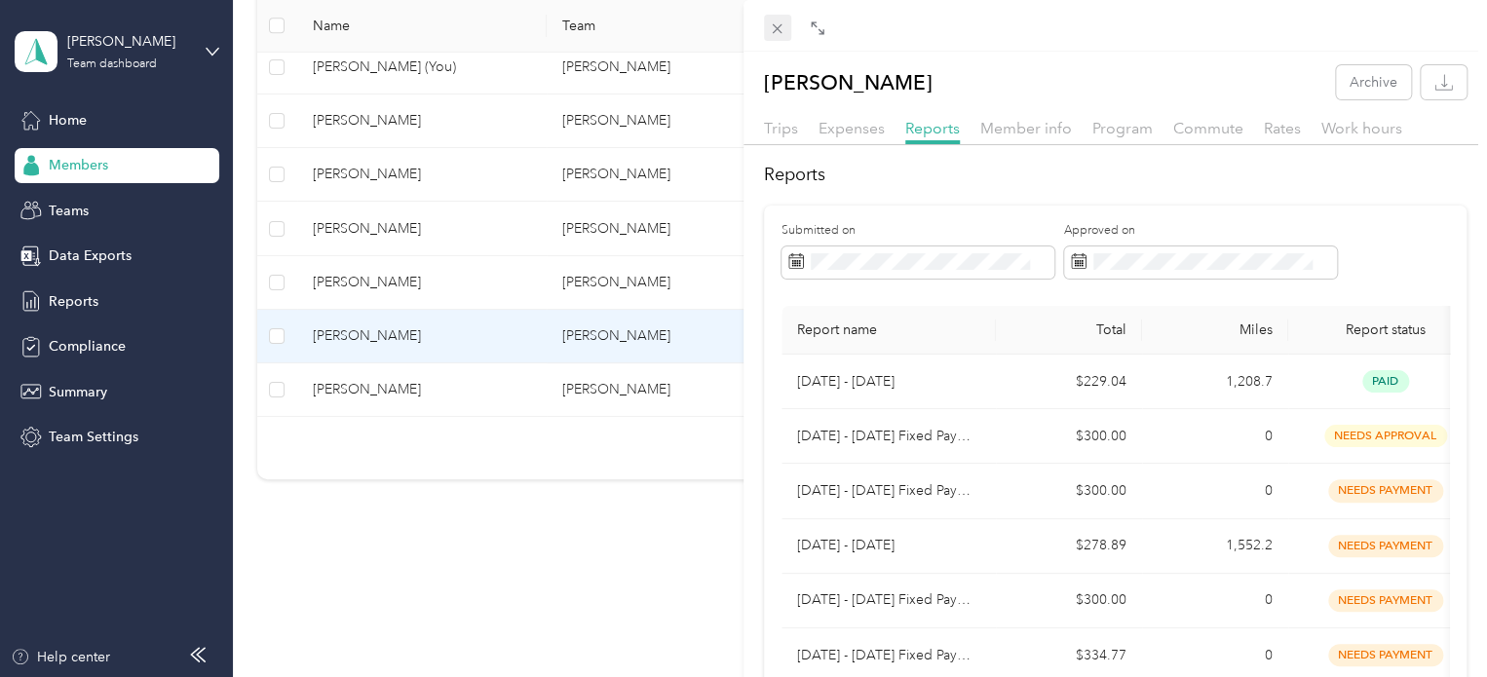
click at [772, 37] on icon at bounding box center [777, 28] width 17 height 17
